Goal: Task Accomplishment & Management: Manage account settings

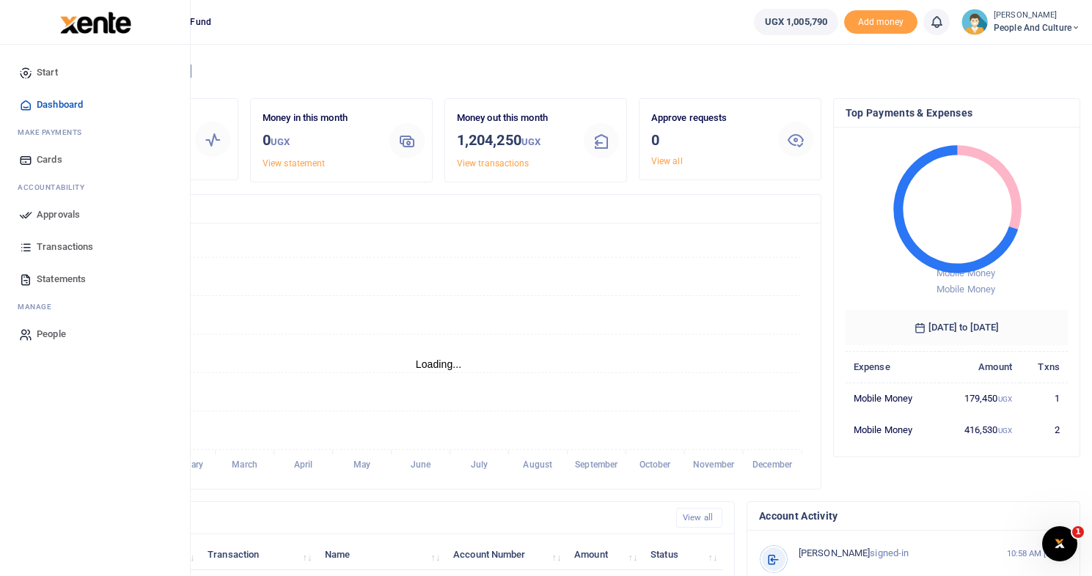
click at [58, 215] on span "Approvals" at bounding box center [58, 215] width 43 height 15
click at [62, 213] on span "Approvals" at bounding box center [58, 215] width 43 height 15
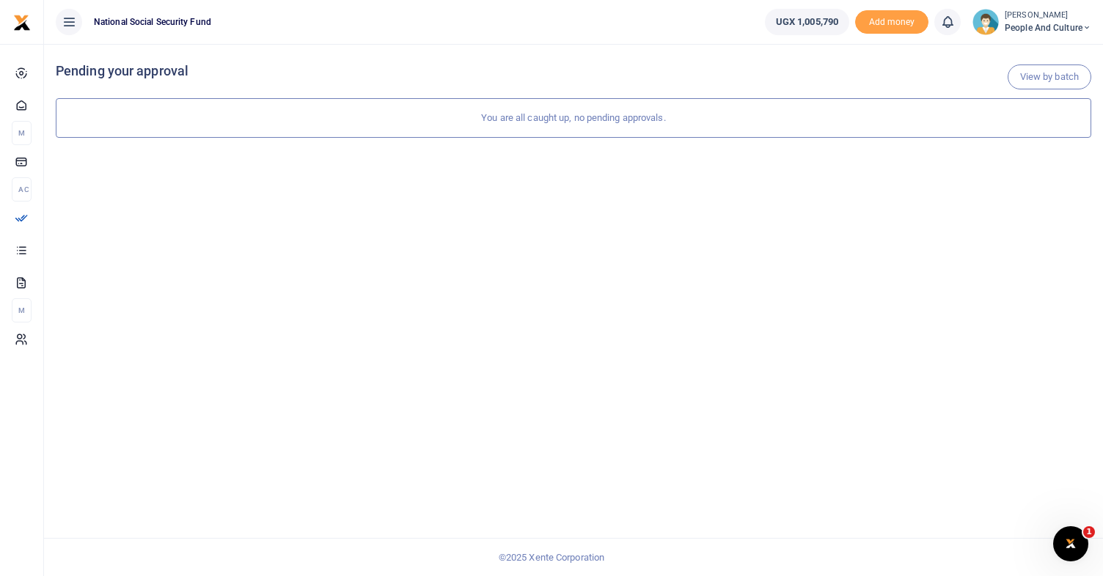
click at [1082, 24] on icon at bounding box center [1086, 28] width 9 height 10
click at [1058, 52] on link "Switch accounts" at bounding box center [1034, 53] width 116 height 21
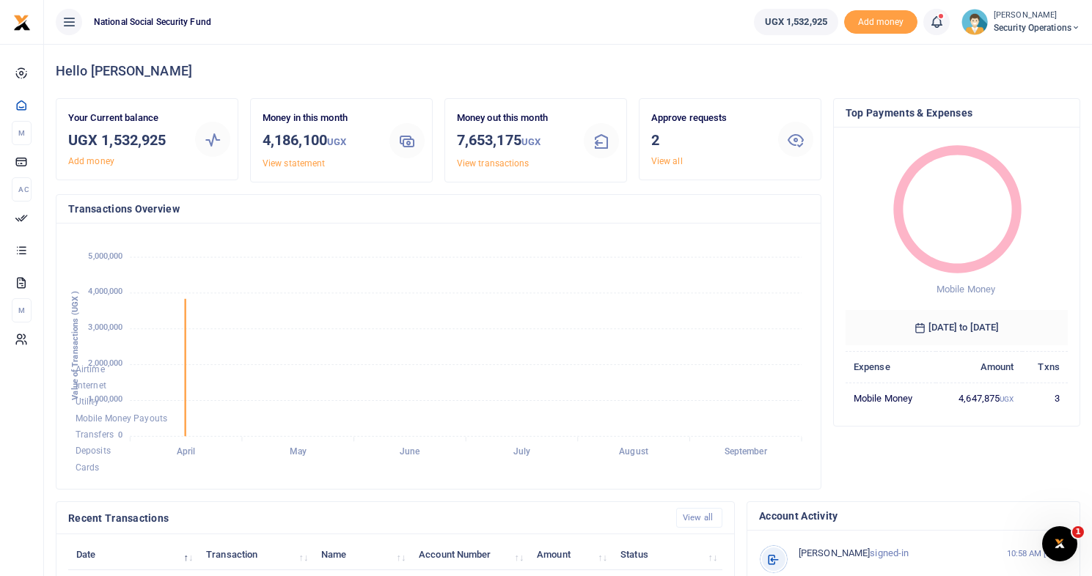
scroll to position [12, 11]
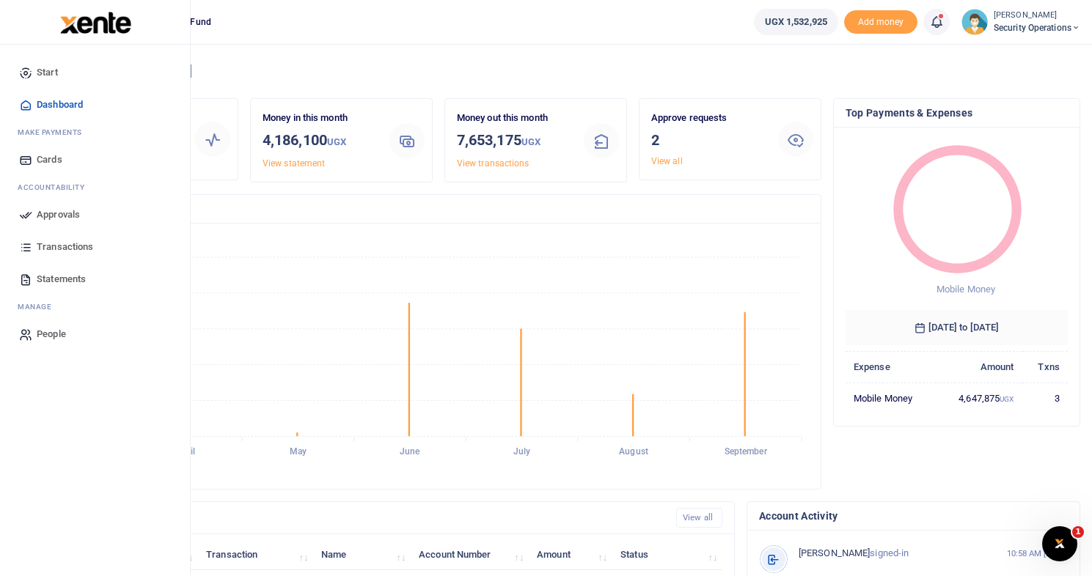
click at [48, 210] on span "Approvals" at bounding box center [58, 215] width 43 height 15
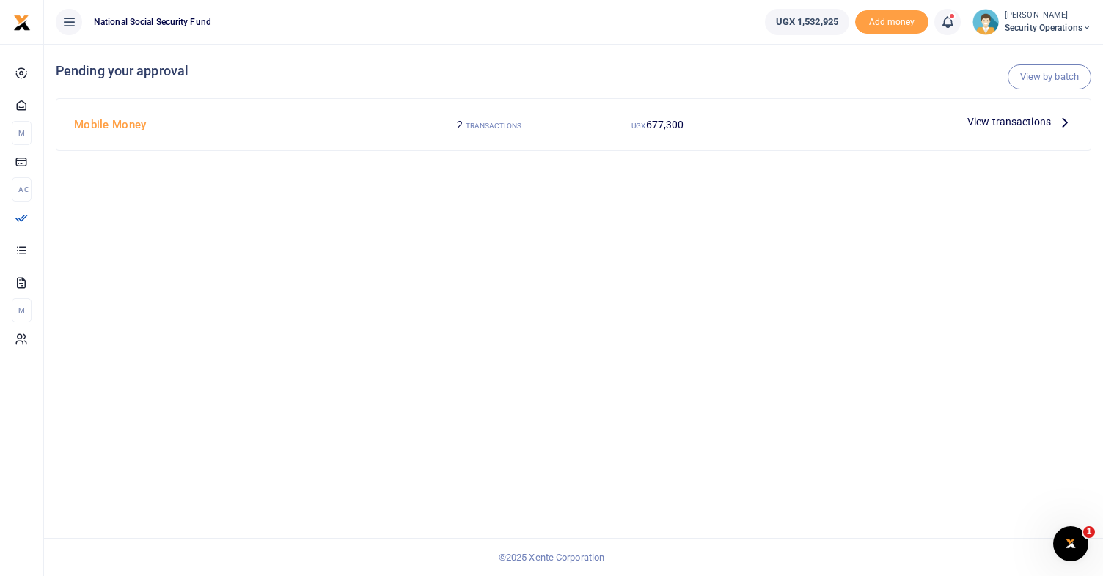
click at [1035, 121] on span "View transactions" at bounding box center [1009, 122] width 84 height 16
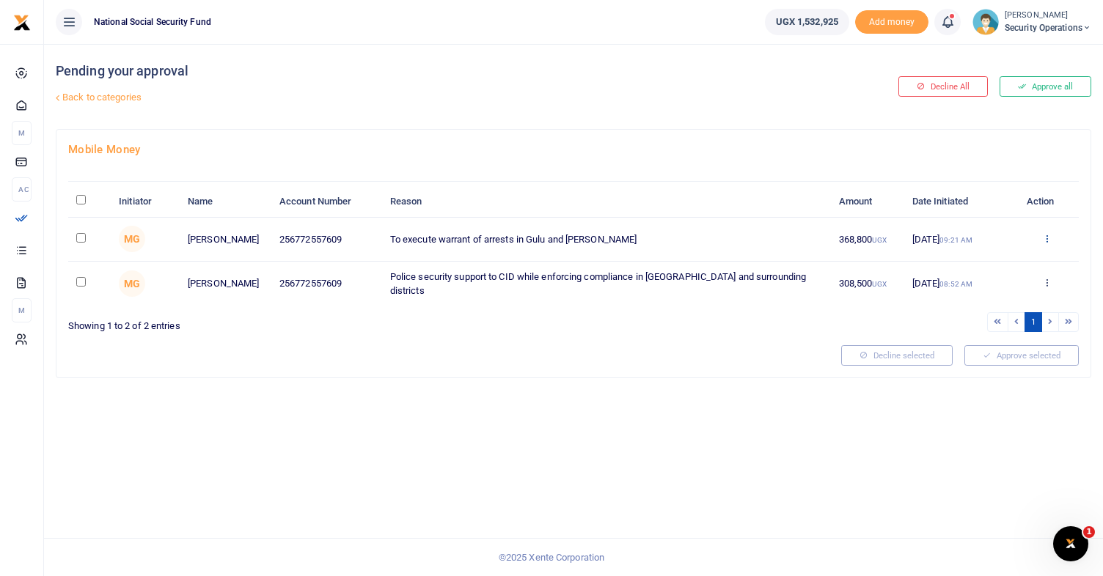
click at [1050, 238] on icon at bounding box center [1047, 238] width 10 height 10
click at [991, 334] on link "Details" at bounding box center [994, 328] width 116 height 21
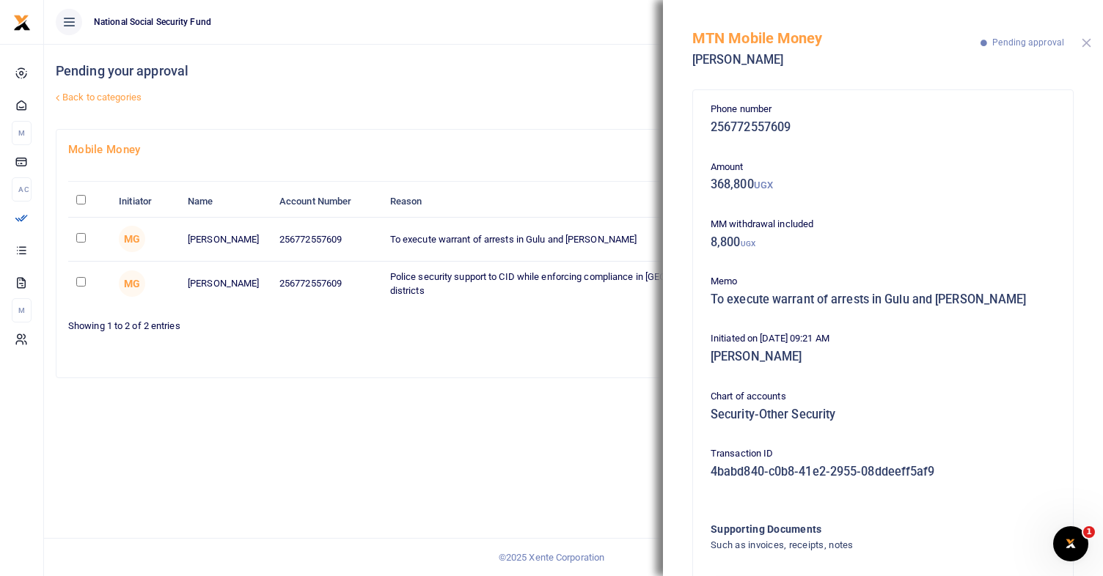
click at [1082, 42] on button "Close" at bounding box center [1087, 43] width 10 height 10
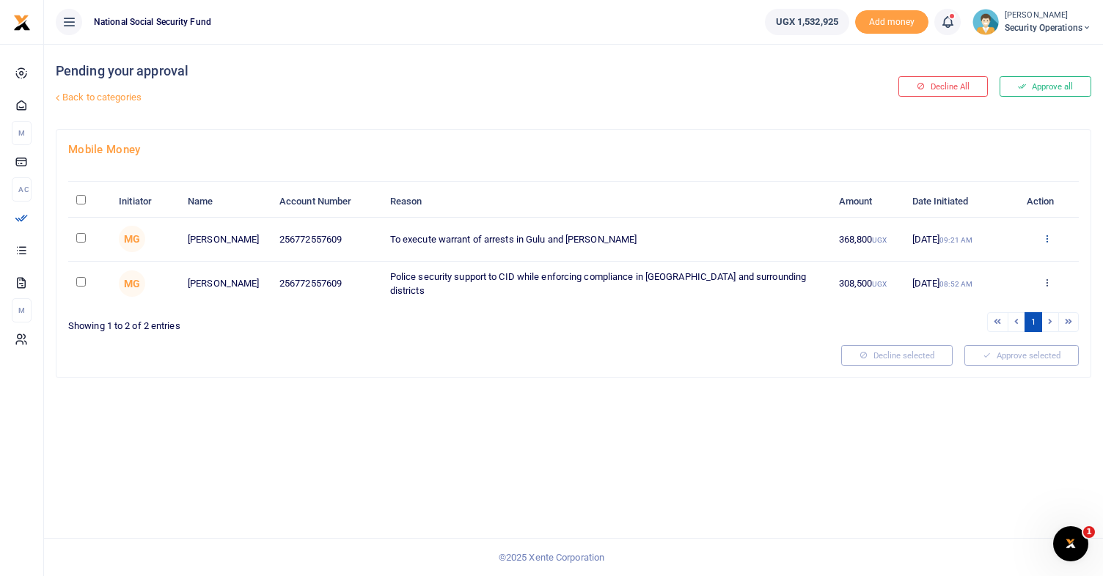
click at [1049, 240] on icon at bounding box center [1047, 238] width 10 height 10
click at [1007, 263] on link "Approve" at bounding box center [994, 263] width 116 height 21
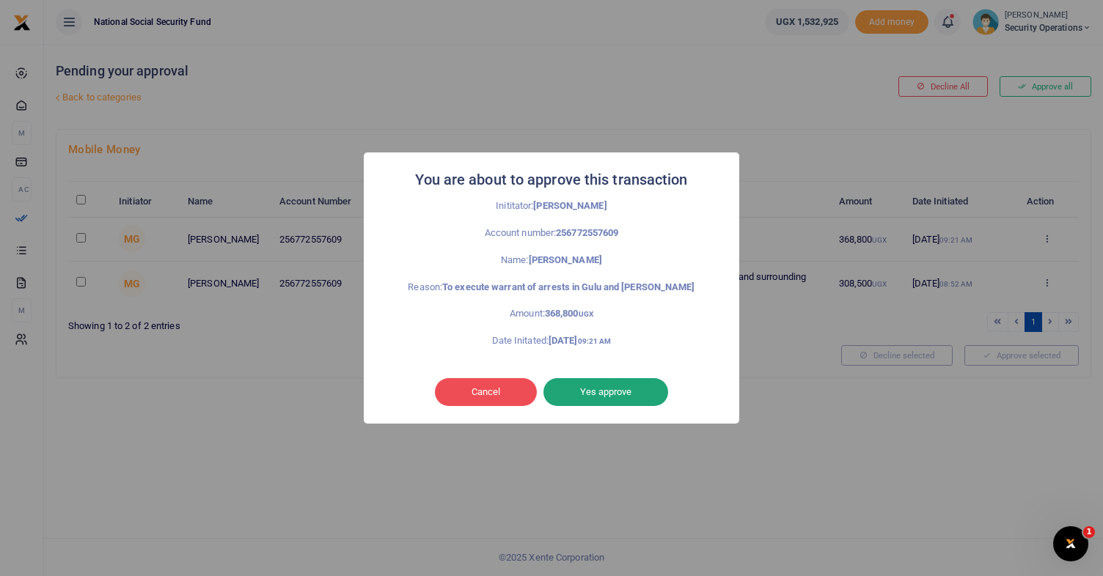
click at [594, 395] on button "Yes approve" at bounding box center [605, 392] width 125 height 28
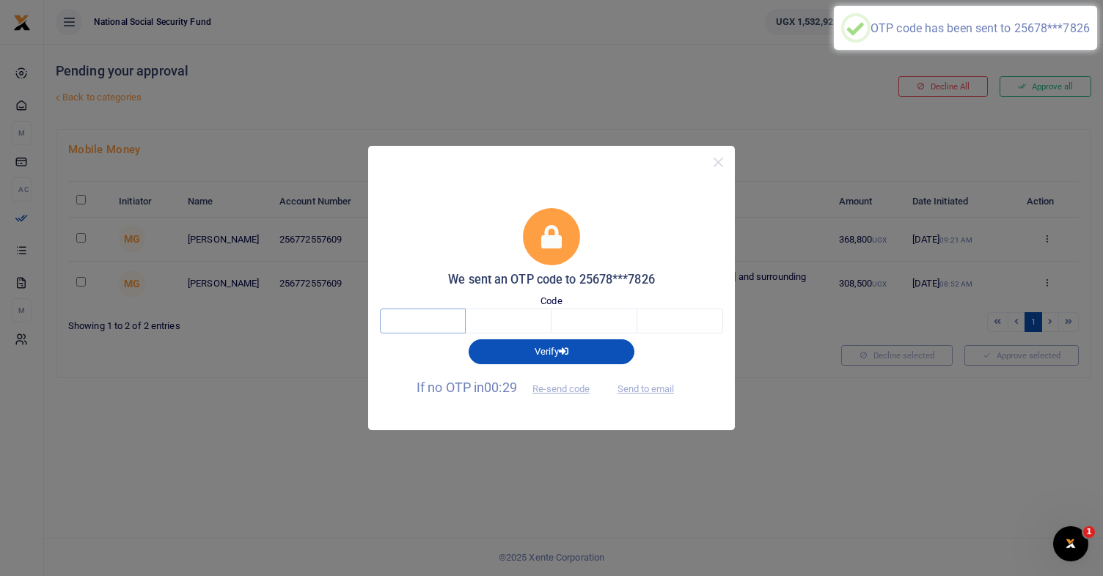
click at [426, 323] on input "text" at bounding box center [423, 321] width 86 height 25
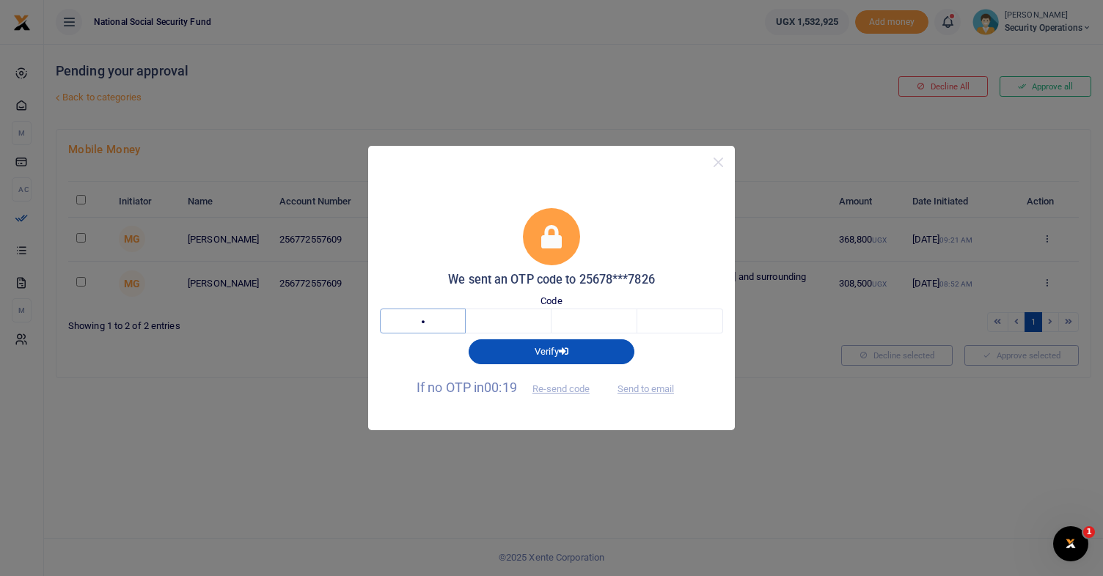
type input "7"
type input "9"
type input "4"
type input "3"
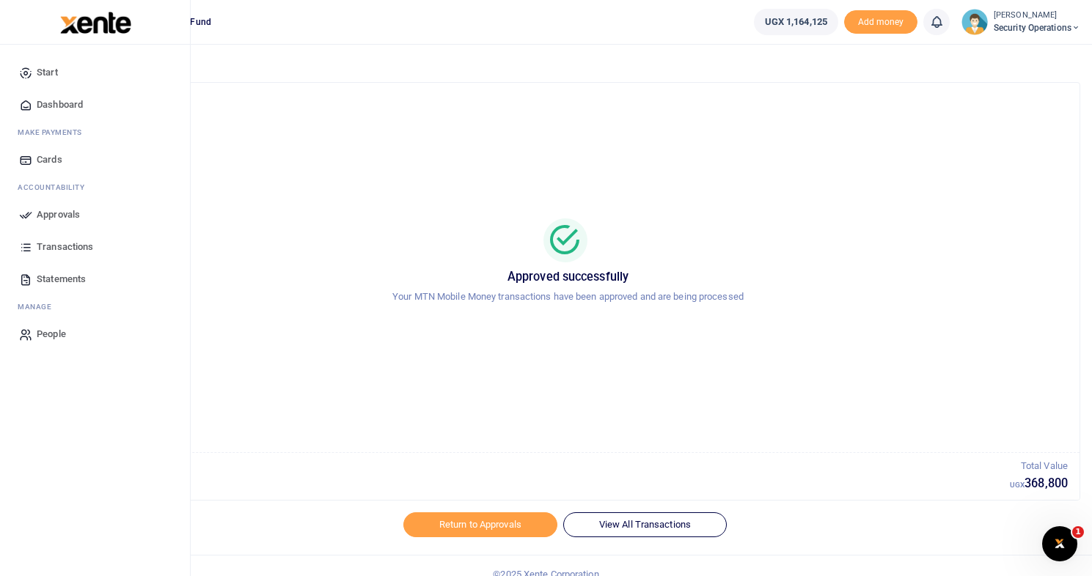
click at [68, 213] on span "Approvals" at bounding box center [58, 215] width 43 height 15
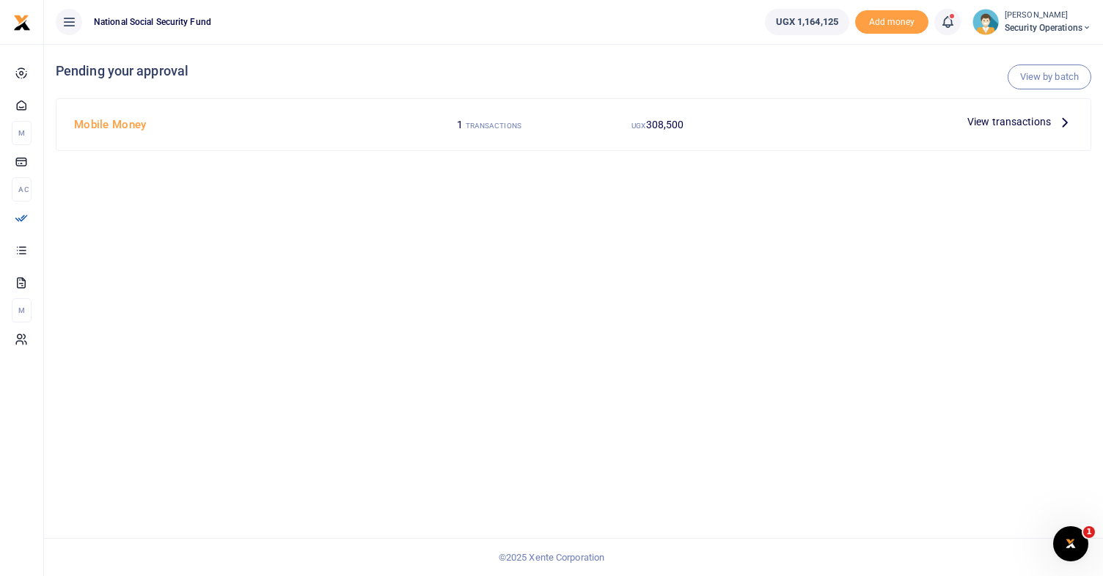
click at [1010, 124] on span "View transactions" at bounding box center [1009, 122] width 84 height 16
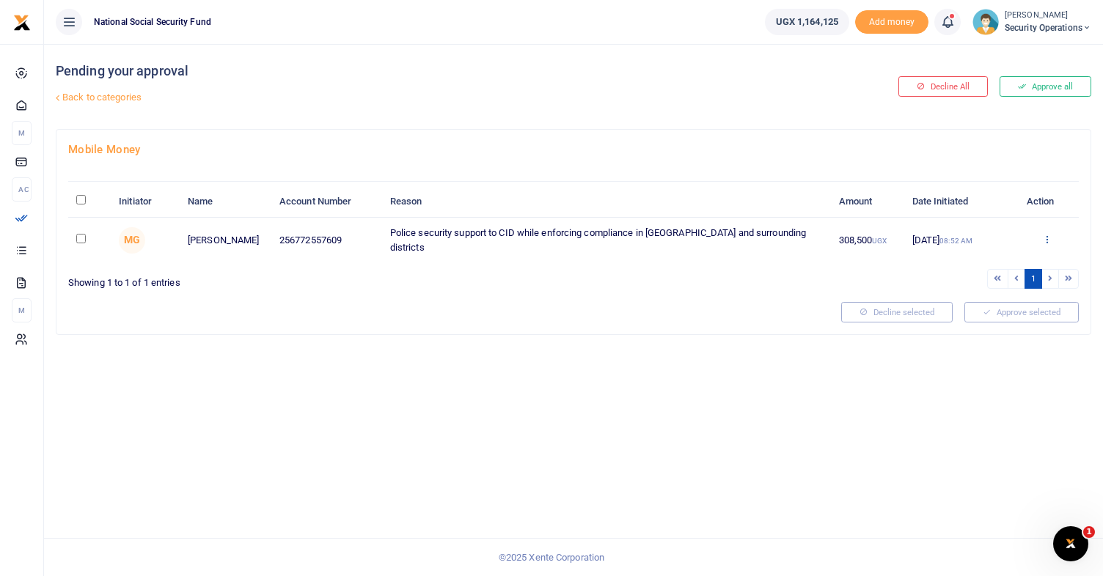
click at [1050, 238] on icon at bounding box center [1047, 239] width 10 height 10
click at [1001, 268] on link "Approve" at bounding box center [994, 263] width 116 height 21
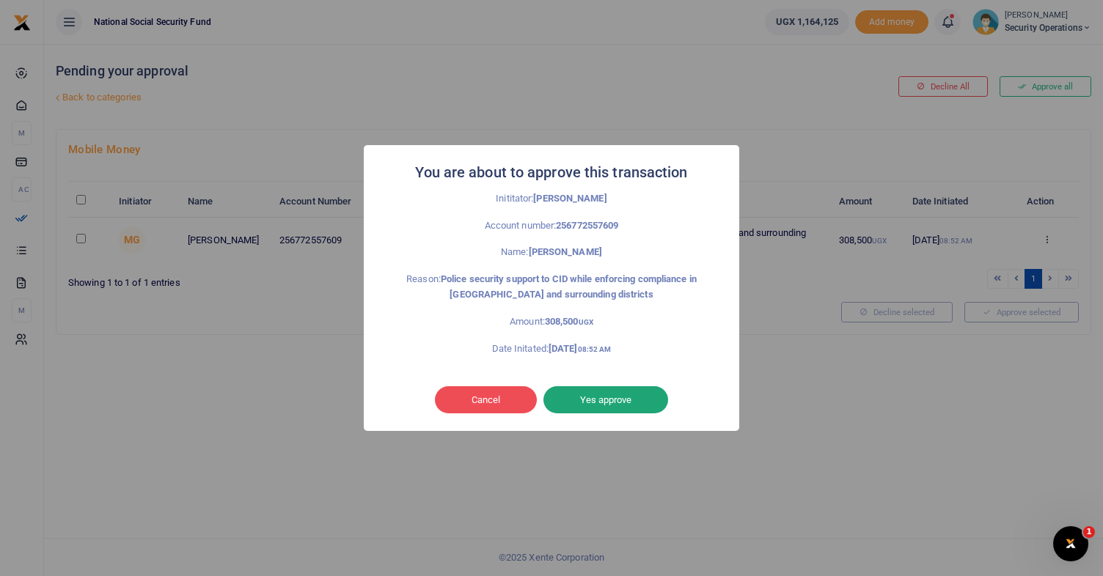
click at [603, 397] on button "Yes approve" at bounding box center [605, 400] width 125 height 28
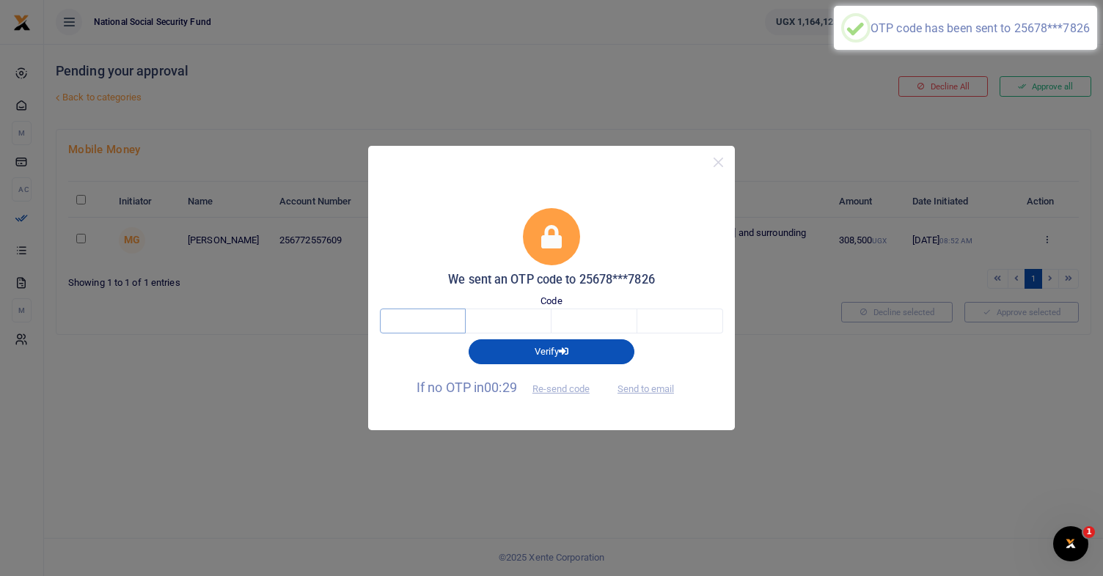
click at [435, 328] on input "text" at bounding box center [423, 321] width 86 height 25
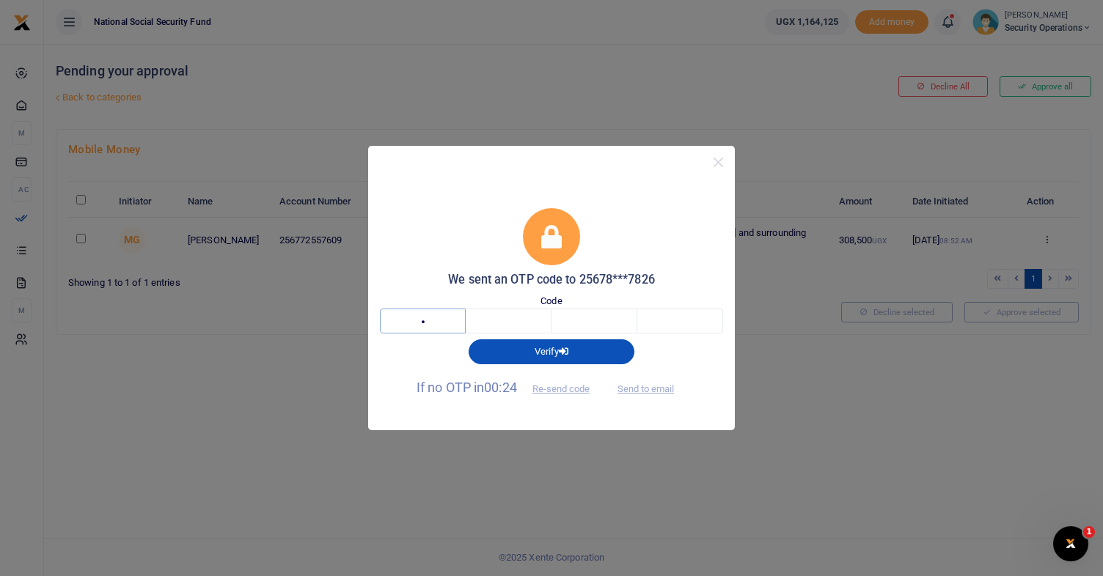
type input "7"
type input "3"
type input "6"
type input "7"
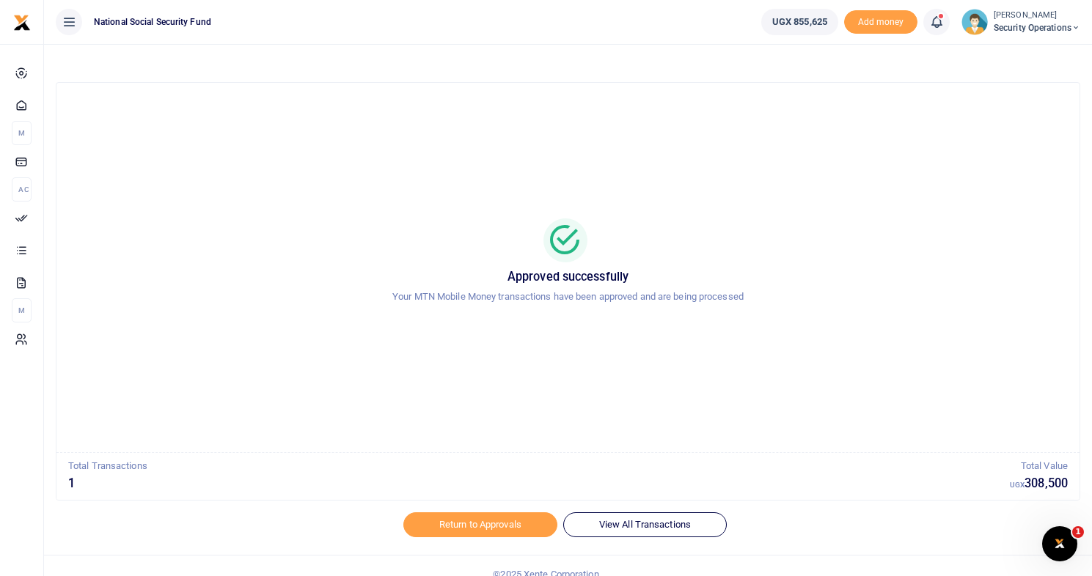
click at [1060, 22] on span "Security Operations" at bounding box center [1037, 27] width 87 height 13
click at [1016, 137] on link "Logout" at bounding box center [1025, 134] width 116 height 21
